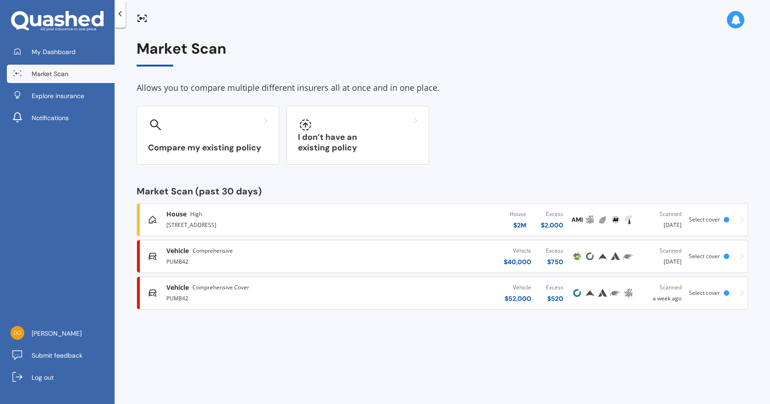
click at [696, 220] on span "Select cover" at bounding box center [704, 219] width 31 height 8
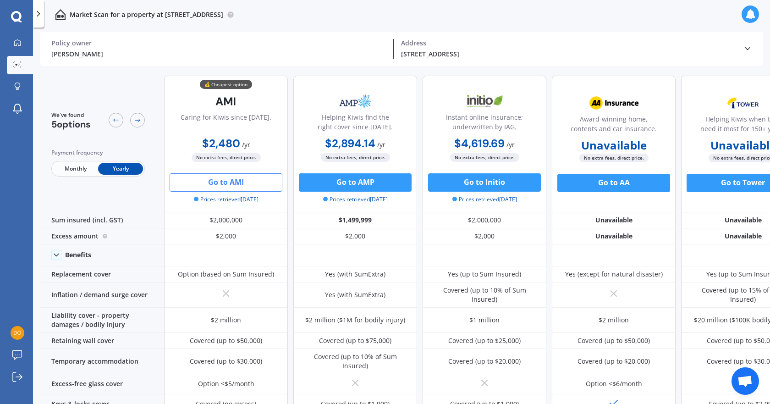
scroll to position [0, 39]
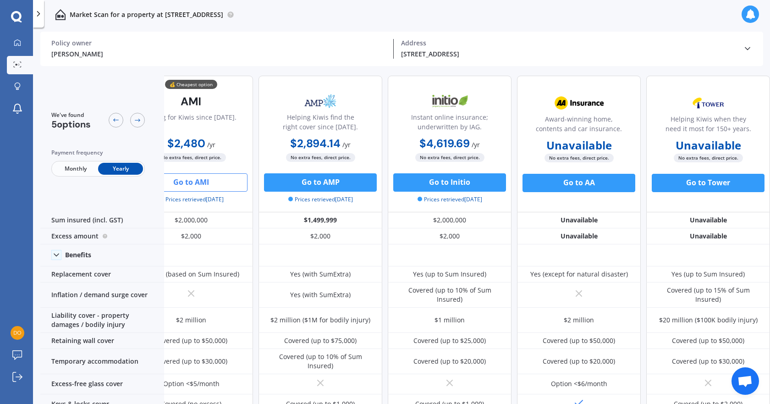
click at [216, 181] on button "Go to AMI" at bounding box center [191, 182] width 113 height 18
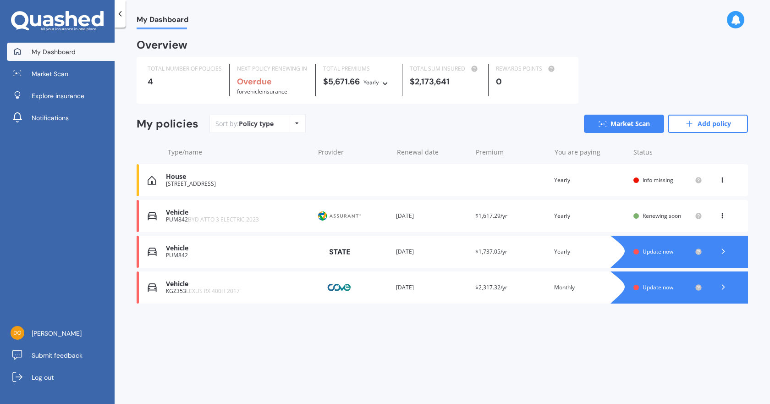
click at [258, 84] on b "Overdue" at bounding box center [254, 81] width 35 height 11
click at [49, 72] on span "Market Scan" at bounding box center [50, 73] width 37 height 9
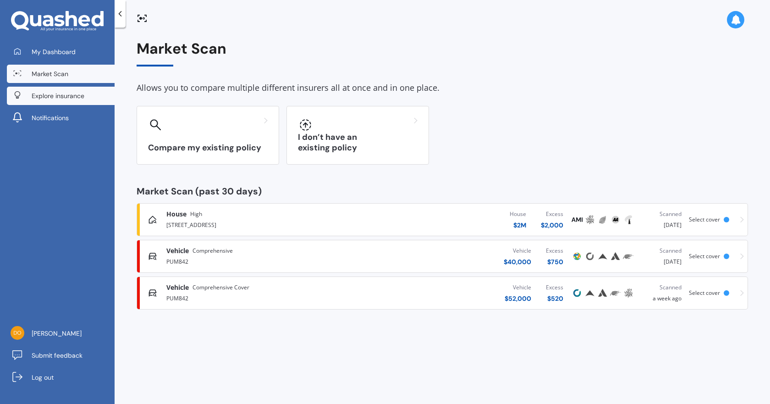
click at [64, 96] on span "Explore insurance" at bounding box center [58, 95] width 53 height 9
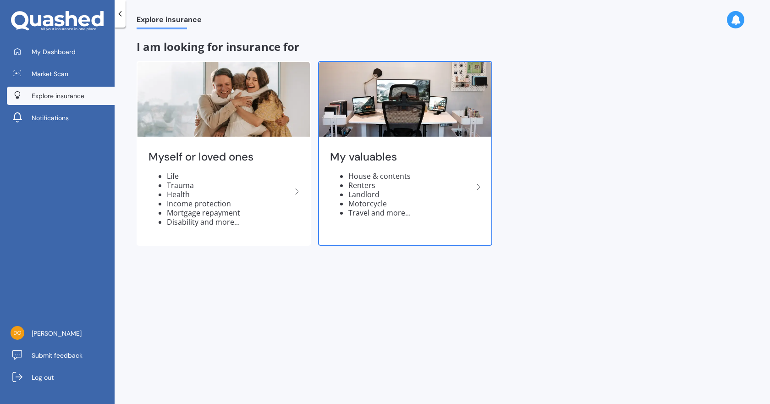
click at [371, 177] on li "House & contents" at bounding box center [410, 175] width 125 height 9
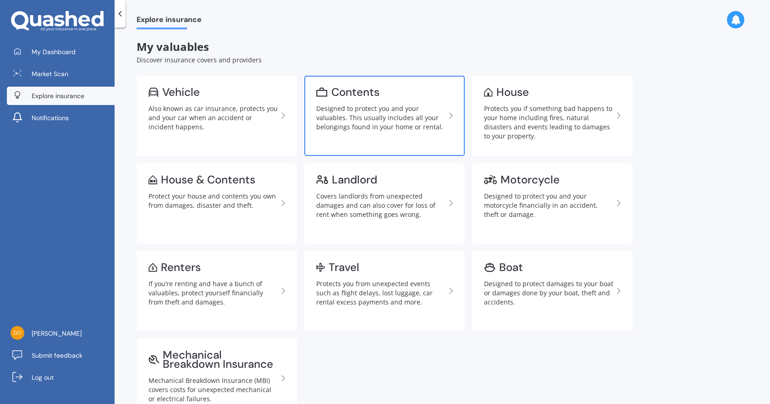
click at [357, 99] on link "Contents Designed to protect you and your valuables. This usually includes all …" at bounding box center [384, 116] width 160 height 80
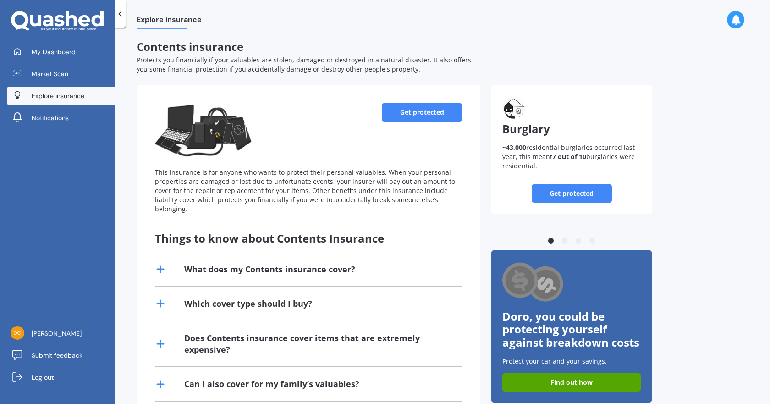
click at [433, 110] on link "Get protected" at bounding box center [422, 112] width 80 height 18
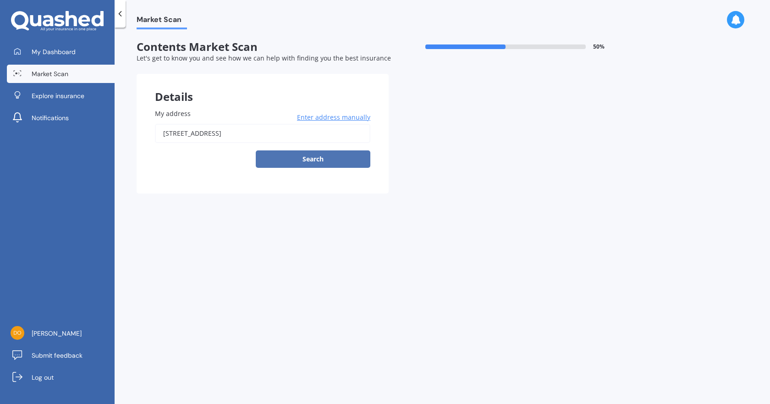
click at [317, 162] on button "Search" at bounding box center [313, 158] width 115 height 17
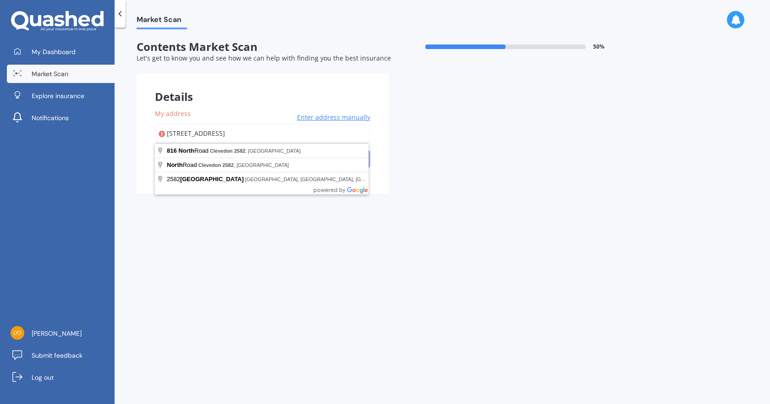
click at [288, 128] on input "[STREET_ADDRESS]" at bounding box center [262, 133] width 215 height 19
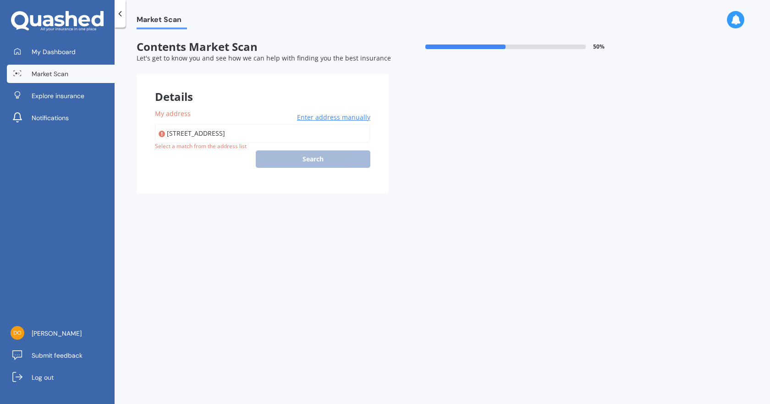
type input "[STREET_ADDRESS]"
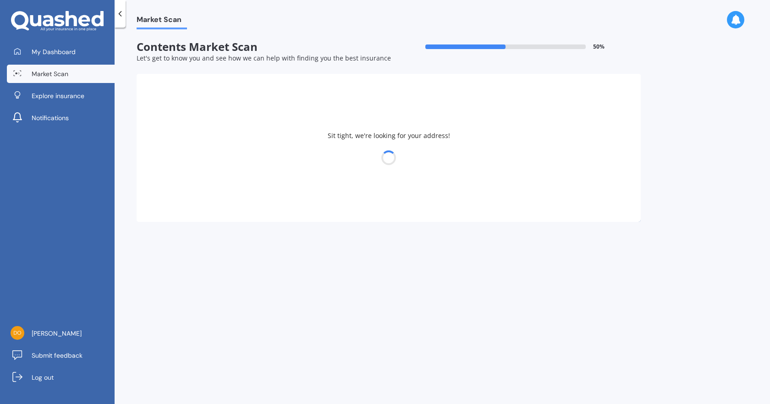
select select "25"
select select "12"
select select "1950"
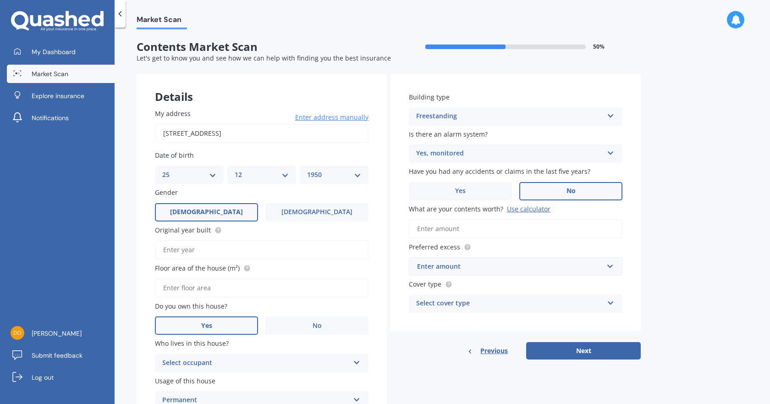
click at [215, 175] on select "DD 01 02 03 04 05 06 07 08 09 10 11 12 13 14 15 16 17 18 19 20 21 22 23 24 25 2…" at bounding box center [189, 175] width 54 height 10
select select "22"
click at [162, 170] on select "DD 01 02 03 04 05 06 07 08 09 10 11 12 13 14 15 16 17 18 19 20 21 22 23 24 25 2…" at bounding box center [189, 175] width 54 height 10
click at [355, 174] on select "YYYY 2009 2008 2007 2006 2005 2004 2003 2002 2001 2000 1999 1998 1997 1996 1995…" at bounding box center [334, 175] width 54 height 10
select select "1949"
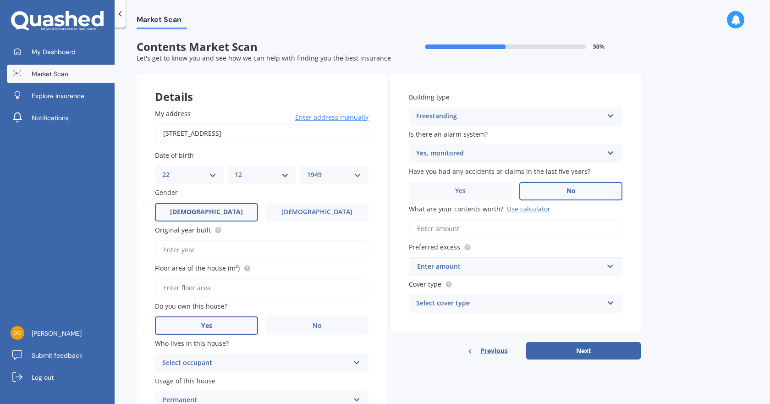
click at [307, 170] on select "YYYY 2009 2008 2007 2006 2005 2004 2003 2002 2001 2000 1999 1998 1997 1996 1995…" at bounding box center [334, 175] width 54 height 10
click at [316, 211] on span "[DEMOGRAPHIC_DATA]" at bounding box center [316, 212] width 73 height 8
click at [0, 0] on input "[DEMOGRAPHIC_DATA]" at bounding box center [0, 0] width 0 height 0
click at [212, 252] on input "Original year built" at bounding box center [262, 249] width 214 height 19
type input "2023"
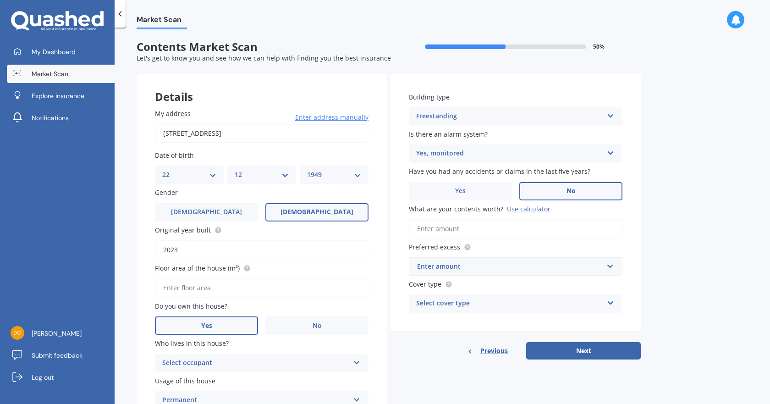
click at [213, 288] on input "Floor area of the house (m²)" at bounding box center [262, 287] width 214 height 19
type input "167"
click at [319, 326] on span "No" at bounding box center [316, 326] width 9 height 8
click at [0, 0] on input "No" at bounding box center [0, 0] width 0 height 0
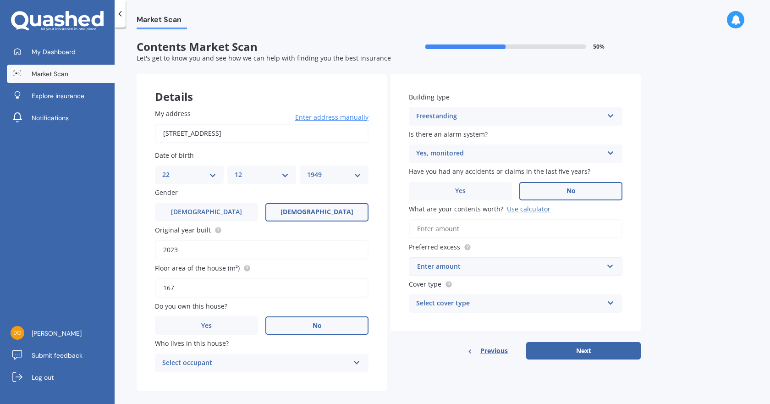
scroll to position [11, 0]
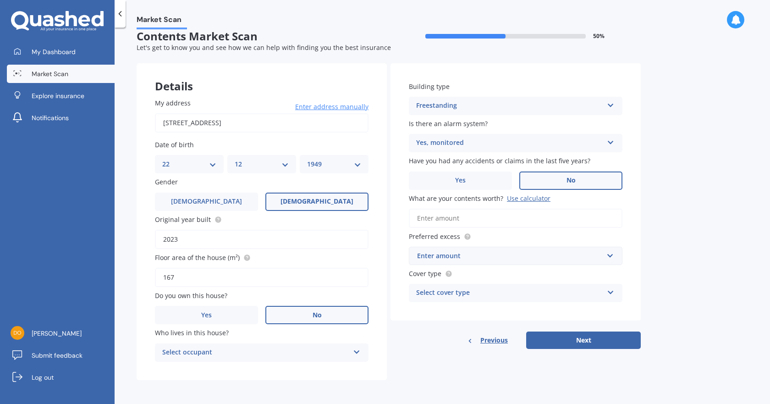
click at [356, 350] on icon at bounding box center [357, 350] width 8 height 6
click at [247, 355] on div "Tenant" at bounding box center [255, 352] width 187 height 11
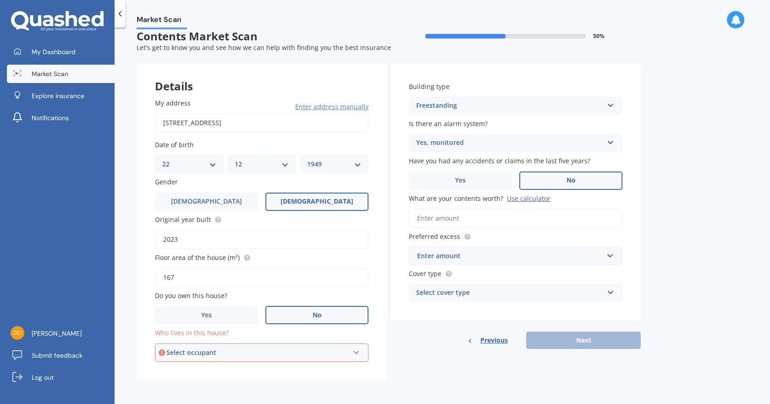
click at [359, 352] on icon at bounding box center [356, 350] width 8 height 6
click at [335, 367] on div "Tenant" at bounding box center [262, 370] width 212 height 16
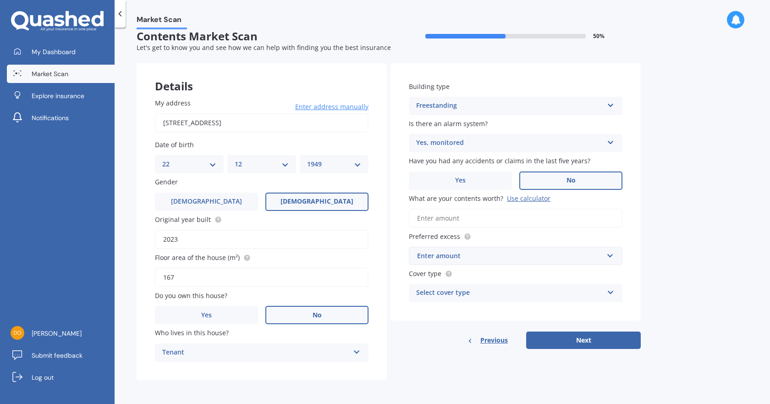
scroll to position [0, 0]
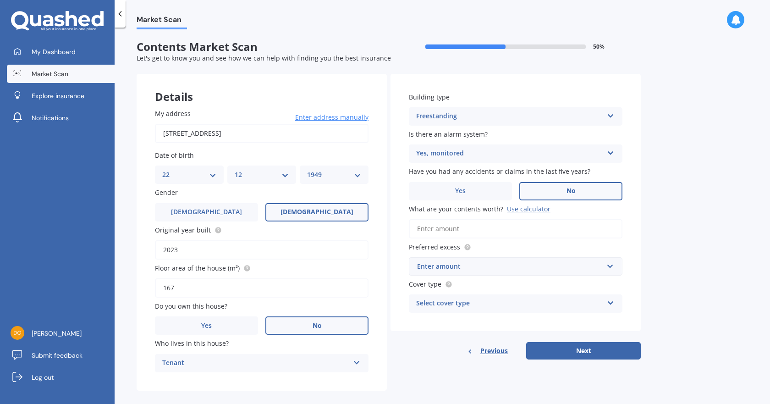
click at [596, 153] on div "Yes, monitored" at bounding box center [509, 153] width 187 height 11
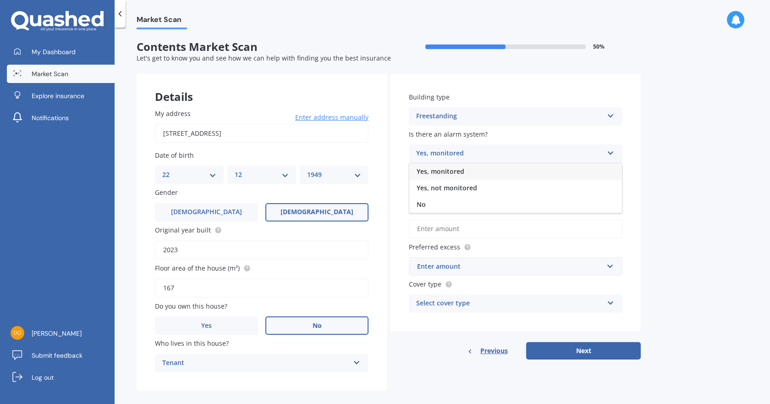
click at [596, 153] on div "Yes, monitored" at bounding box center [509, 153] width 187 height 11
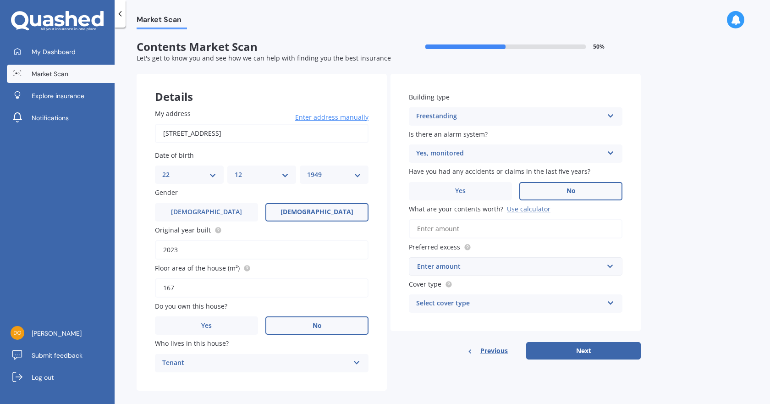
click at [596, 153] on div "Yes, monitored" at bounding box center [509, 153] width 187 height 11
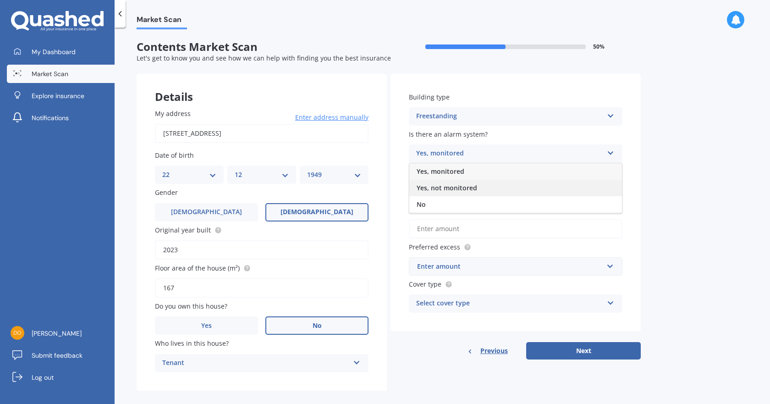
click at [495, 189] on div "Yes, not monitored" at bounding box center [515, 188] width 213 height 16
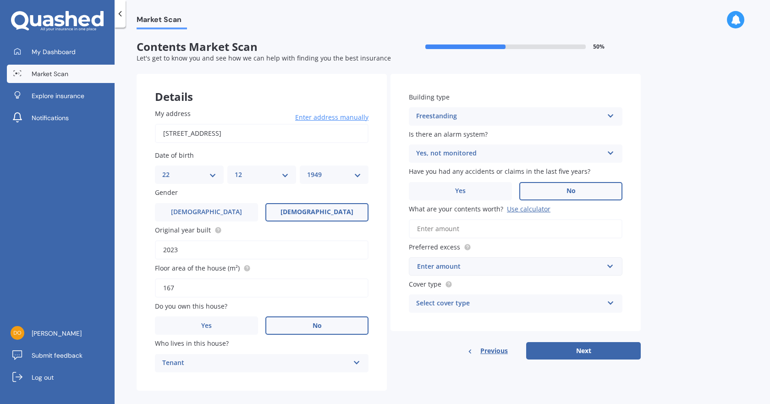
click at [578, 191] on label "No" at bounding box center [570, 191] width 103 height 18
click at [0, 0] on input "No" at bounding box center [0, 0] width 0 height 0
click at [509, 227] on input "What are your contents worth? Use calculator" at bounding box center [516, 228] width 214 height 19
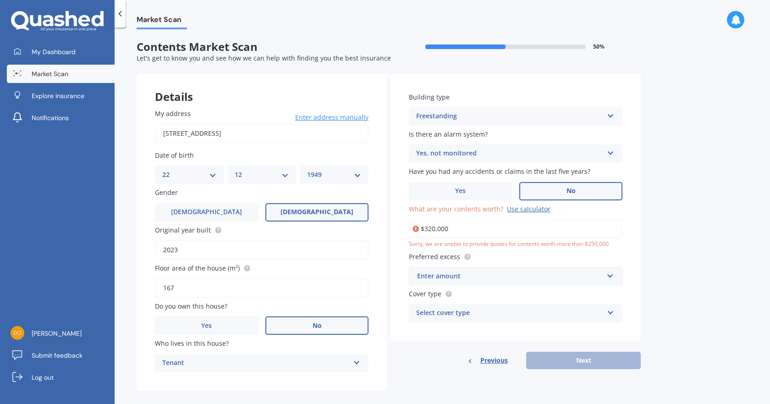
click at [513, 279] on div "Enter amount" at bounding box center [510, 276] width 186 height 10
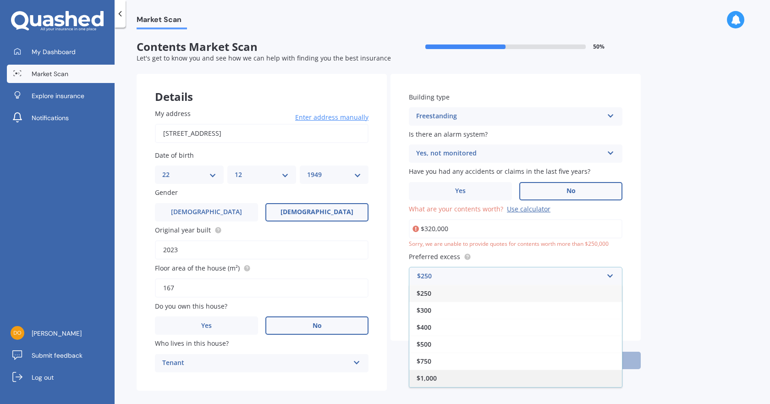
click at [492, 375] on div "$1,000" at bounding box center [515, 377] width 213 height 17
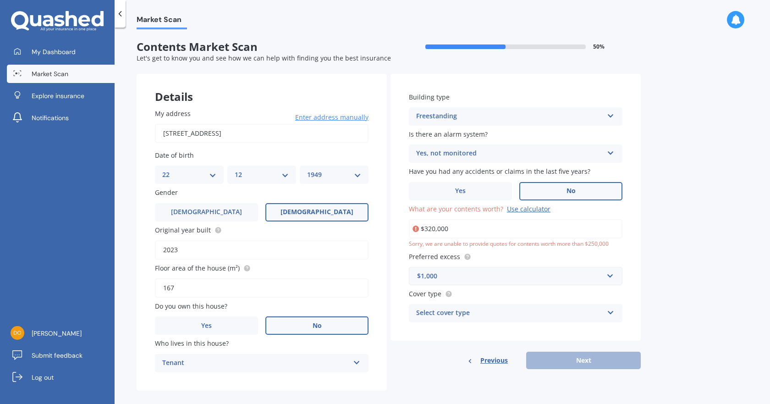
click at [541, 310] on div "Select cover type" at bounding box center [509, 312] width 187 height 11
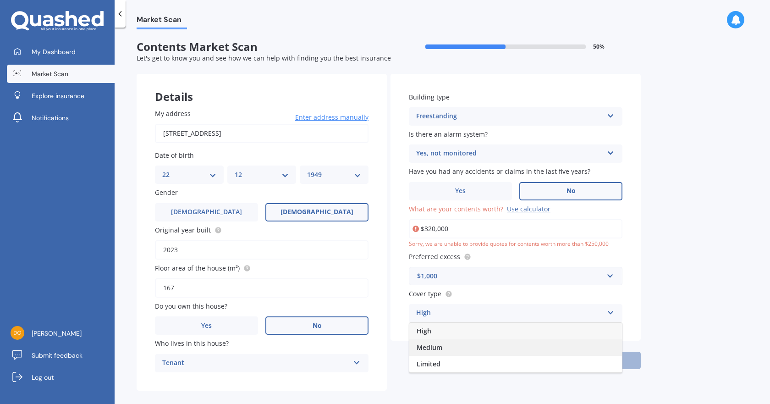
click at [511, 348] on div "Medium" at bounding box center [515, 347] width 213 height 16
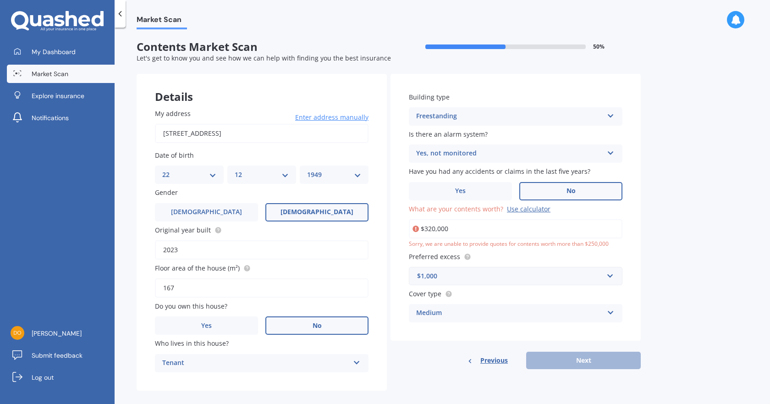
drag, startPoint x: 454, startPoint y: 225, endPoint x: 384, endPoint y: 231, distance: 69.9
click at [384, 231] on div "Details My address [STREET_ADDRESS] Enter address manually Search Date of birth…" at bounding box center [389, 232] width 504 height 317
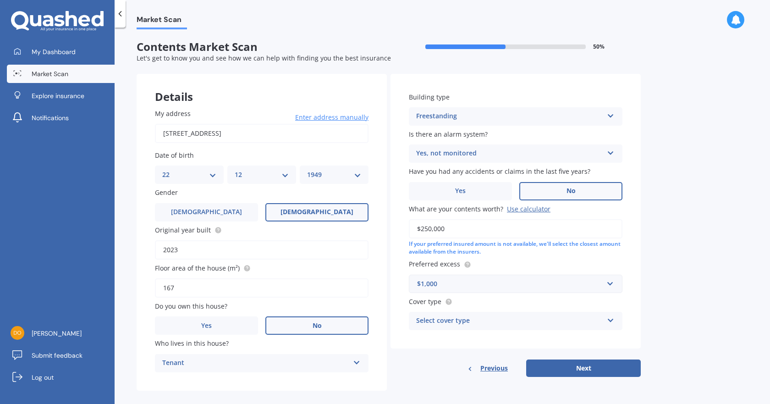
type input "$250,000"
click at [554, 319] on div "Select cover type" at bounding box center [509, 320] width 187 height 11
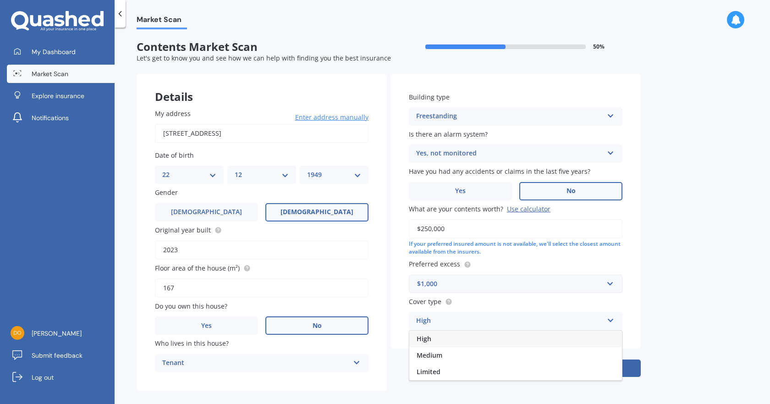
click at [466, 336] on div "High" at bounding box center [515, 338] width 213 height 16
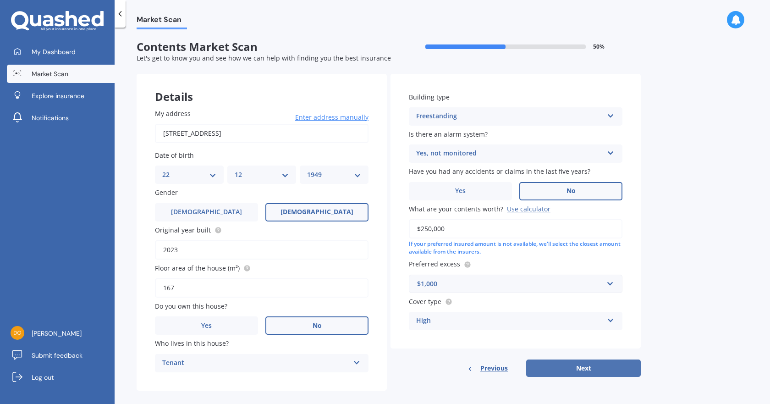
click at [615, 367] on button "Next" at bounding box center [583, 367] width 115 height 17
select select "22"
select select "12"
select select "1949"
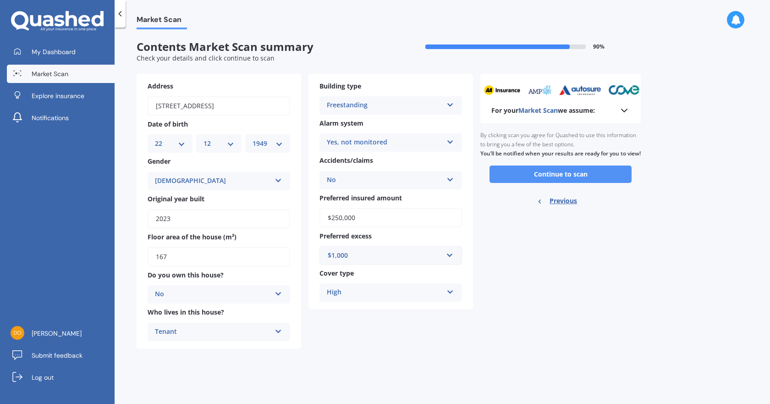
click at [556, 181] on button "Continue to scan" at bounding box center [560, 173] width 142 height 17
